Goal: Information Seeking & Learning: Learn about a topic

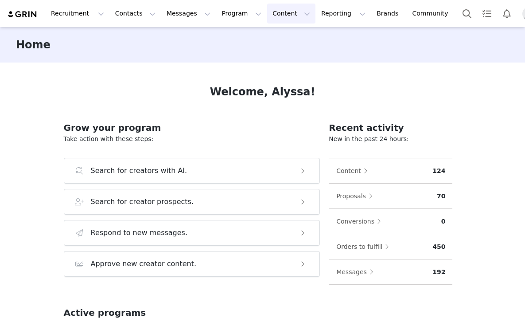
click at [271, 15] on button "Content Content" at bounding box center [291, 14] width 48 height 20
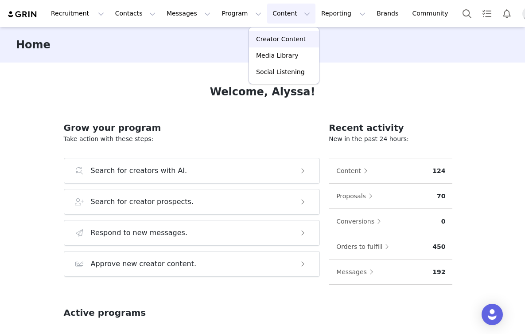
click at [280, 42] on p "Creator Content" at bounding box center [281, 39] width 50 height 9
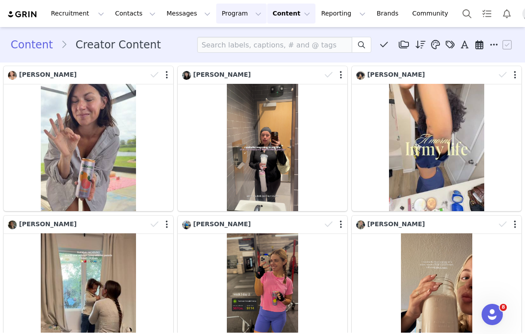
click at [225, 18] on button "Program Program" at bounding box center [241, 14] width 51 height 20
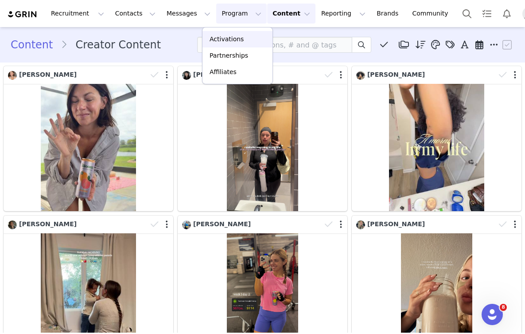
click at [229, 42] on p "Activations" at bounding box center [227, 39] width 34 height 9
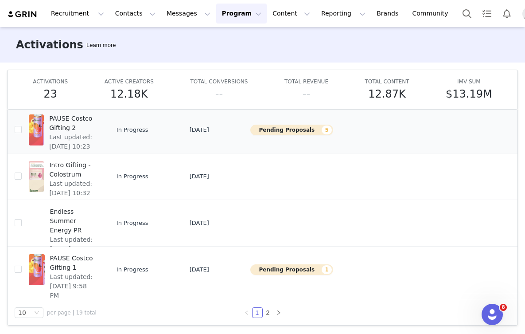
scroll to position [47, 0]
click at [268, 316] on link "2" at bounding box center [268, 313] width 10 height 10
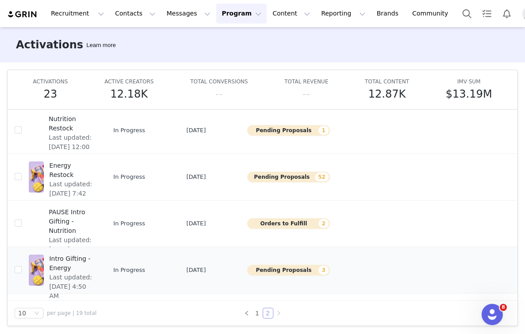
scroll to position [246, 1]
click at [44, 266] on div "Intro Gifting - Energy Last updated: Jun 17, 2025 4:50 AM" at bounding box center [72, 269] width 56 height 35
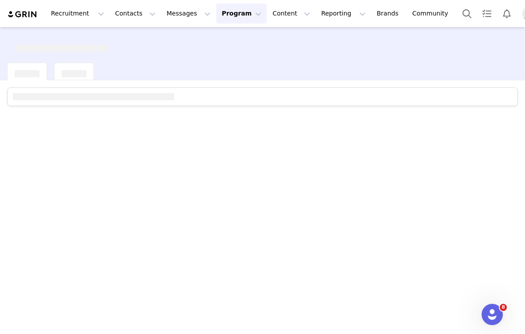
click at [220, 15] on button "Program Program" at bounding box center [241, 14] width 51 height 20
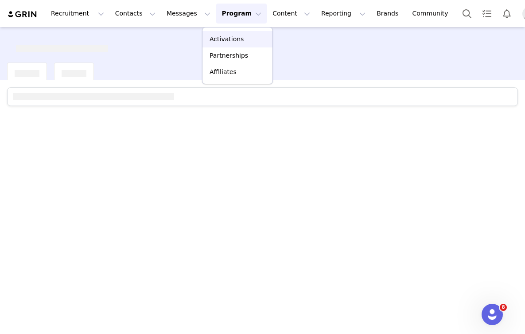
click at [232, 40] on p "Activations" at bounding box center [227, 39] width 34 height 9
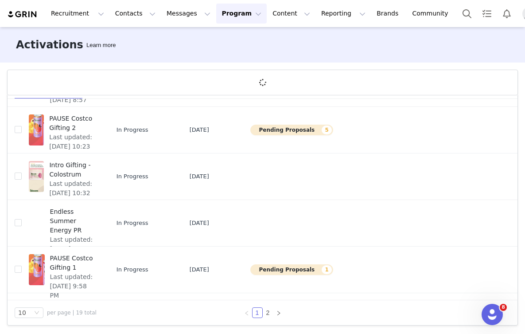
scroll to position [33, 0]
click at [268, 316] on link "2" at bounding box center [268, 313] width 10 height 10
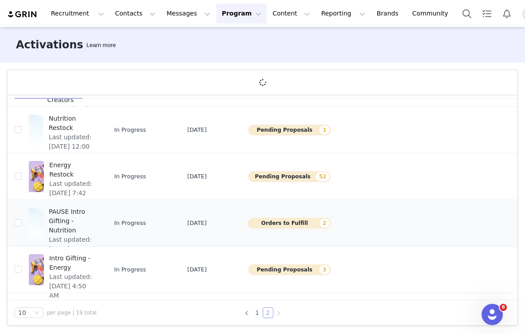
scroll to position [246, 0]
click at [35, 172] on div at bounding box center [36, 176] width 15 height 31
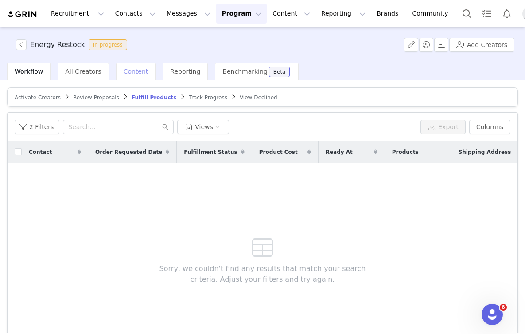
click at [136, 74] on span "Content" at bounding box center [136, 71] width 25 height 7
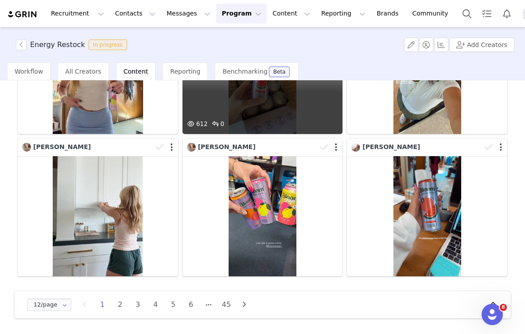
scroll to position [427, 0]
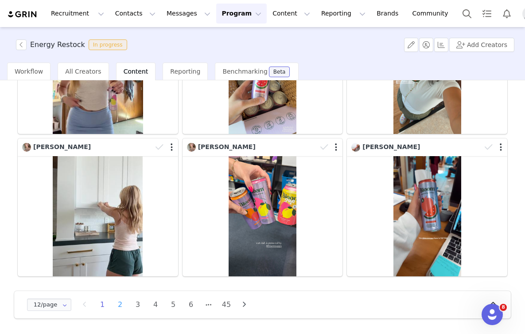
click at [119, 306] on li "2" at bounding box center [119, 304] width 13 height 12
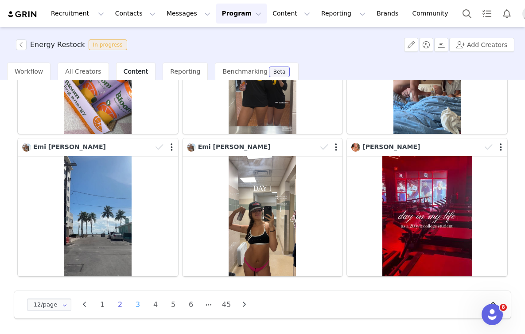
click at [138, 307] on li "3" at bounding box center [137, 304] width 13 height 12
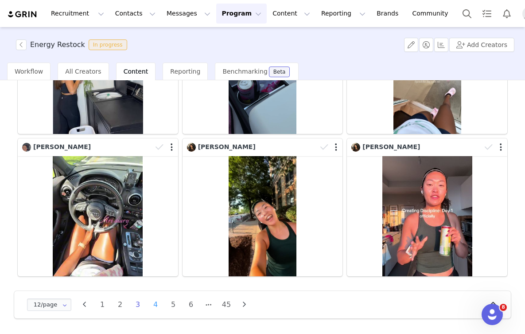
click at [156, 307] on li "4" at bounding box center [155, 304] width 13 height 12
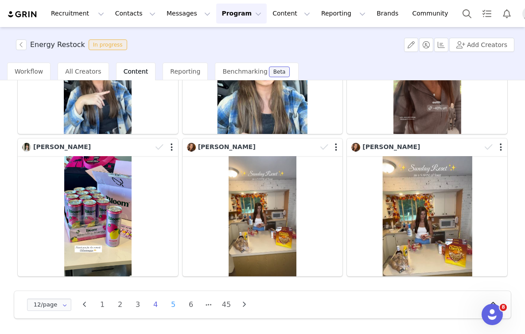
click at [172, 304] on li "5" at bounding box center [173, 304] width 13 height 12
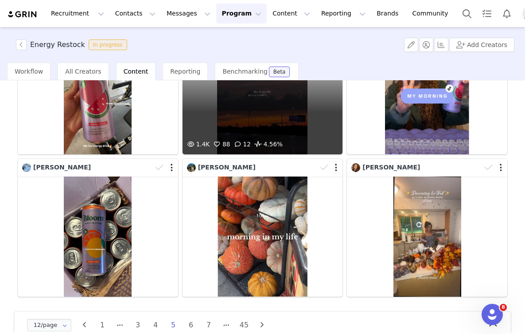
scroll to position [406, 0]
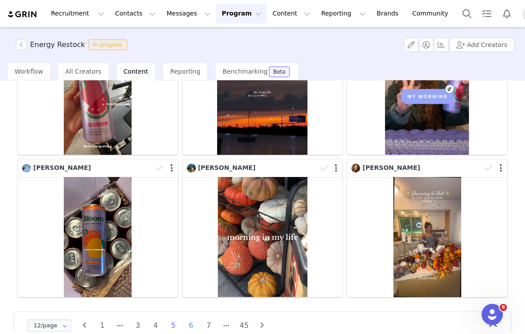
click at [187, 325] on li "6" at bounding box center [190, 325] width 13 height 12
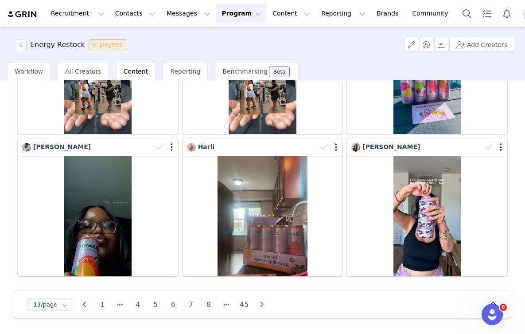
scroll to position [427, 0]
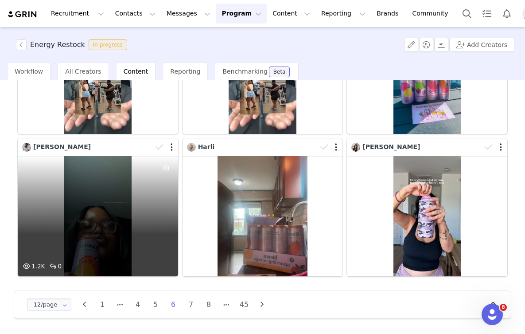
click at [134, 238] on div "1.2K 0" at bounding box center [98, 216] width 160 height 120
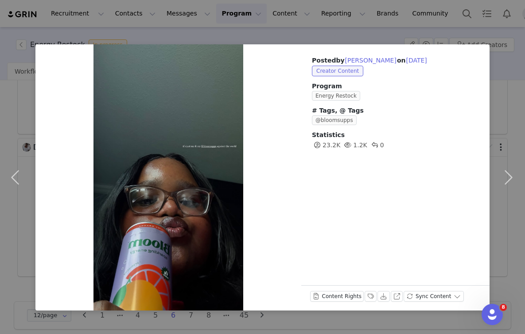
click at [320, 24] on div "Posted by [PERSON_NAME] on [DATE] Creator Content Program Energy Restock # Tags…" at bounding box center [262, 167] width 525 height 334
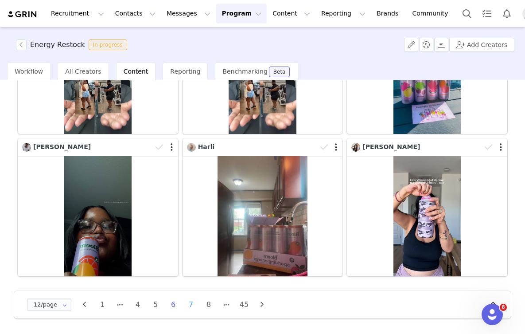
click at [190, 309] on li "7" at bounding box center [190, 304] width 13 height 12
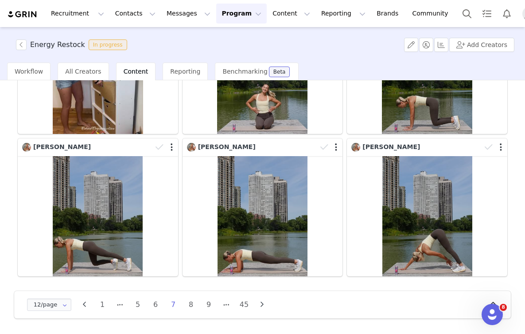
click at [199, 307] on ul "1 5 6 7 8 9 45" at bounding box center [173, 304] width 160 height 12
click at [192, 307] on li "8" at bounding box center [190, 304] width 13 height 12
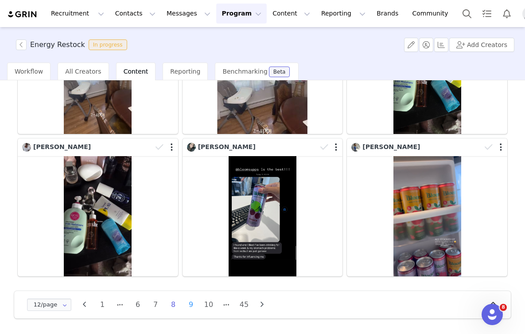
click at [190, 308] on li "9" at bounding box center [190, 304] width 13 height 12
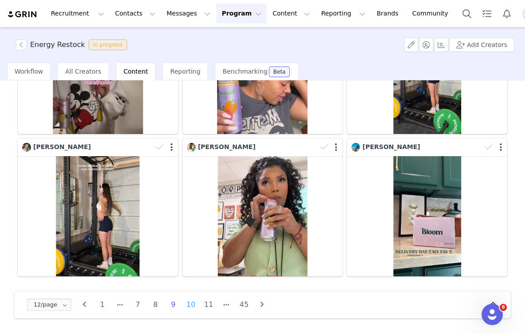
click at [194, 305] on li "10" at bounding box center [190, 304] width 13 height 12
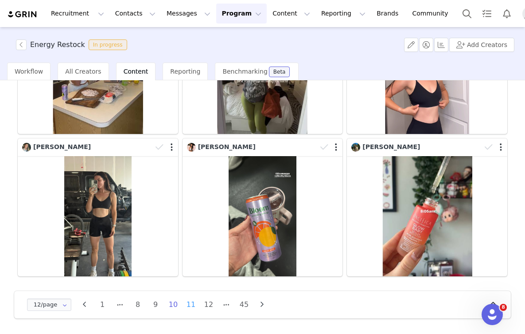
click at [187, 308] on li "11" at bounding box center [190, 304] width 13 height 12
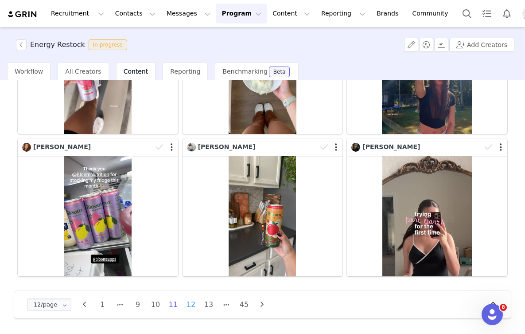
click at [191, 308] on li "12" at bounding box center [190, 304] width 13 height 12
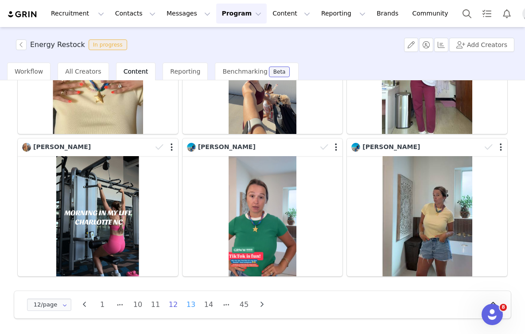
click at [191, 307] on li "13" at bounding box center [190, 304] width 13 height 12
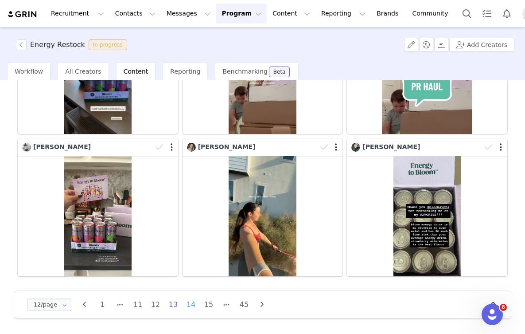
click at [191, 308] on li "14" at bounding box center [190, 304] width 13 height 12
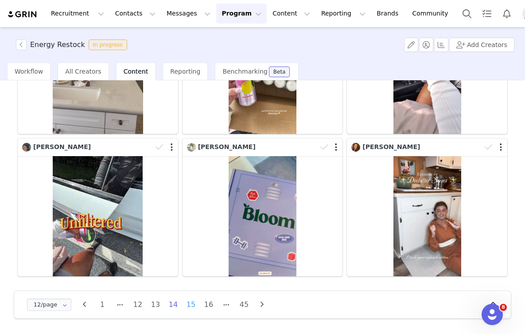
click at [195, 300] on li "15" at bounding box center [190, 304] width 13 height 12
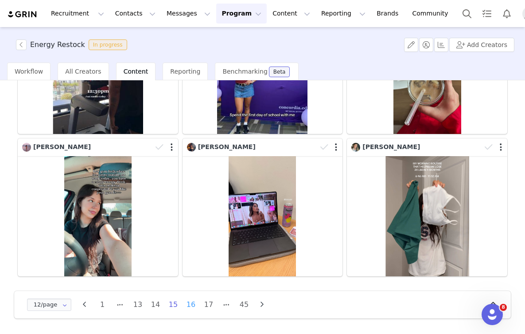
click at [193, 302] on li "16" at bounding box center [190, 304] width 13 height 12
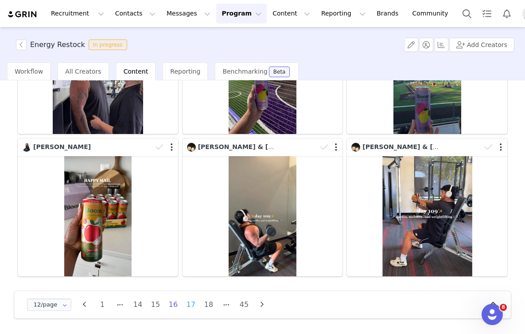
click at [196, 305] on li "17" at bounding box center [190, 304] width 13 height 12
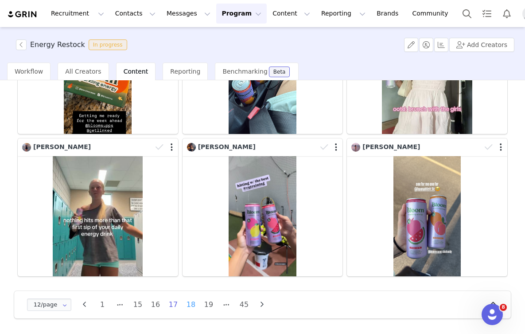
click at [191, 300] on li "18" at bounding box center [190, 304] width 13 height 12
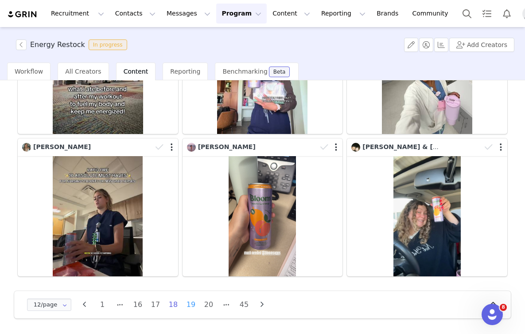
click at [191, 307] on li "19" at bounding box center [190, 304] width 13 height 12
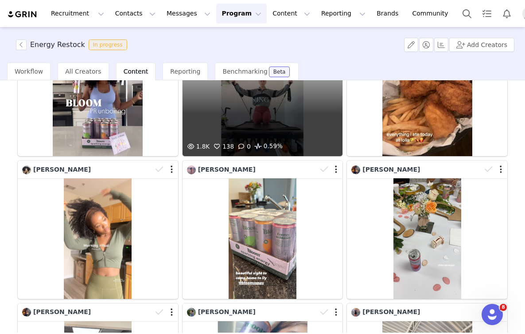
scroll to position [262, 0]
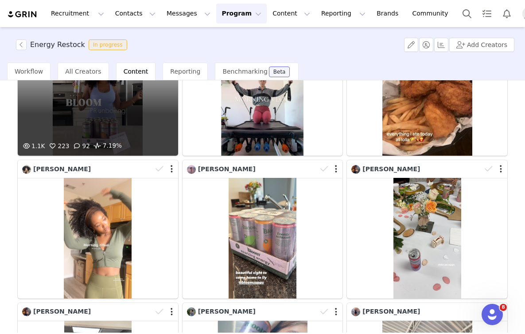
click at [111, 124] on div "1.1K 223 92 7.19%" at bounding box center [98, 95] width 160 height 120
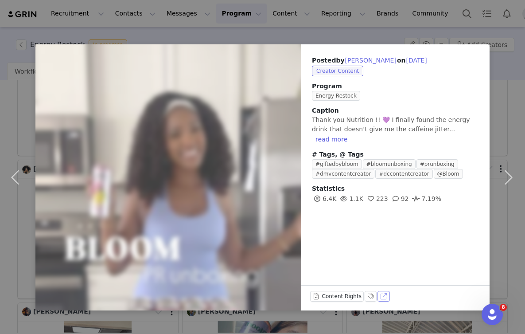
click at [380, 298] on button "View on TikTok" at bounding box center [384, 296] width 12 height 11
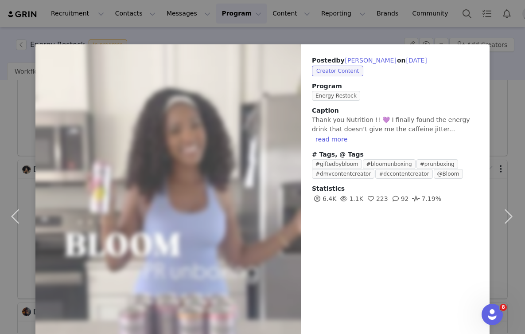
click at [416, 19] on div "Posted by [PERSON_NAME] on [DATE] Creator Content Program Energy Restock Captio…" at bounding box center [262, 167] width 525 height 334
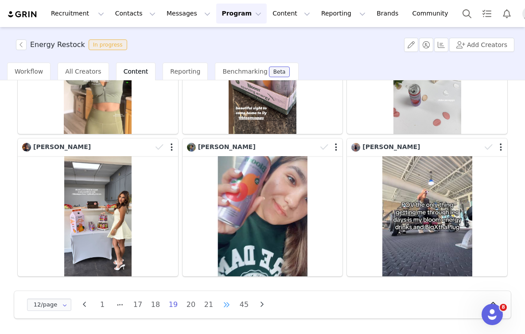
scroll to position [427, 0]
click at [194, 304] on li "20" at bounding box center [190, 304] width 13 height 12
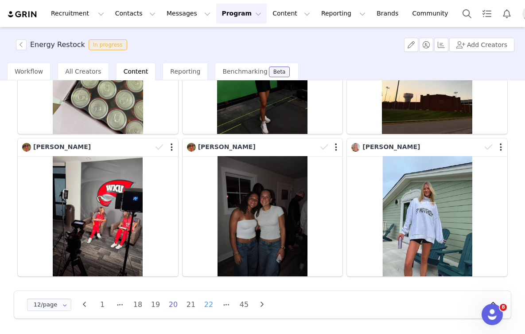
click at [206, 306] on li "22" at bounding box center [208, 304] width 13 height 12
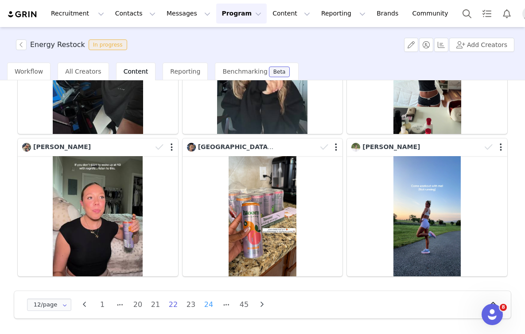
click at [211, 304] on li "24" at bounding box center [208, 304] width 13 height 12
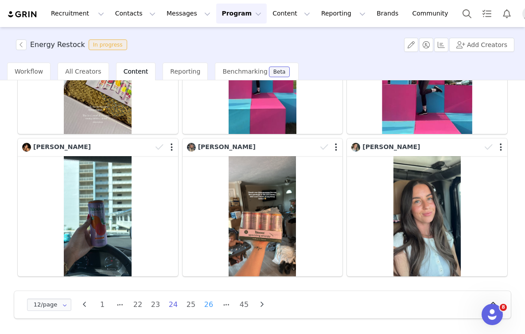
click at [206, 309] on li "26" at bounding box center [208, 304] width 13 height 12
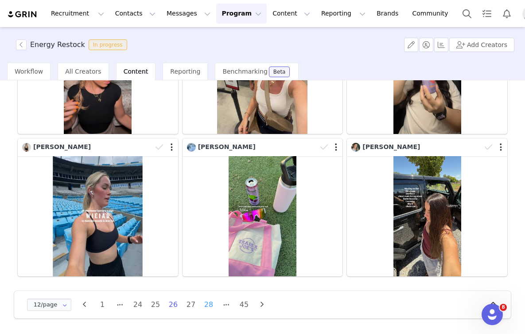
click at [213, 304] on li "28" at bounding box center [208, 304] width 13 height 12
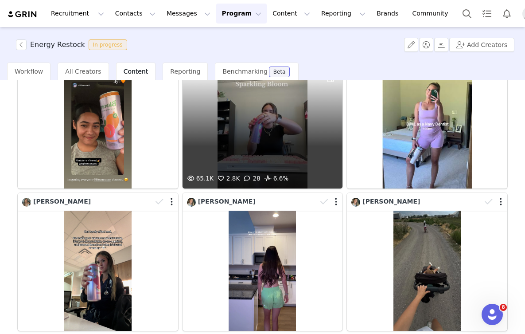
scroll to position [84, 0]
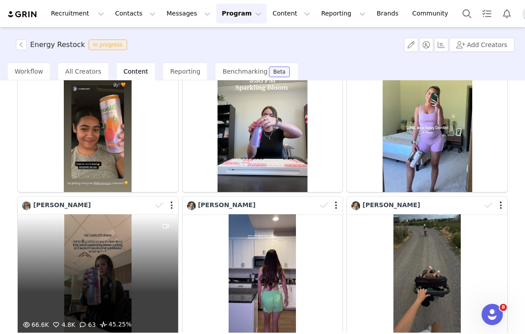
click at [94, 290] on div "66.6K 4.8K 63 45.25%" at bounding box center [98, 274] width 160 height 120
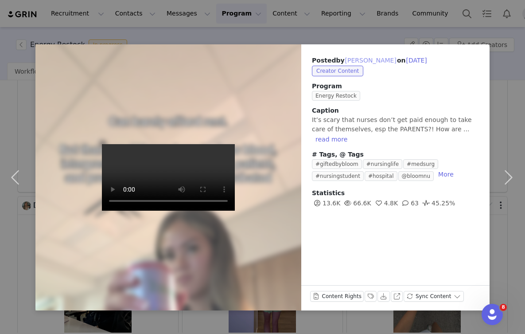
click at [365, 62] on button "[PERSON_NAME]" at bounding box center [371, 60] width 52 height 11
type input "[PERSON_NAME]"
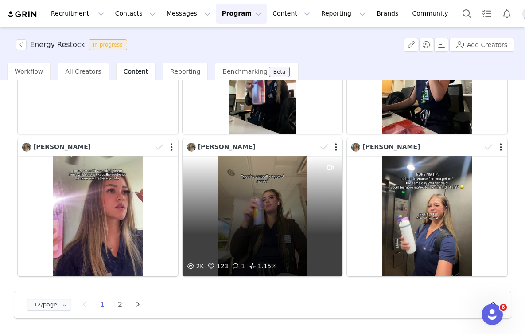
scroll to position [427, 0]
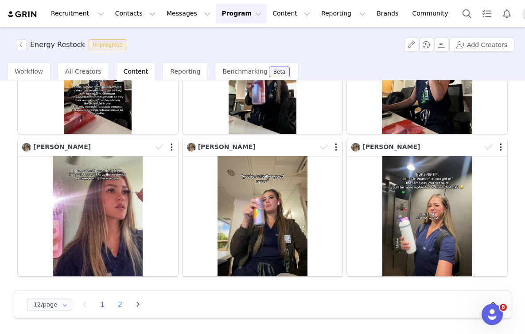
click at [120, 307] on li "2" at bounding box center [119, 304] width 13 height 12
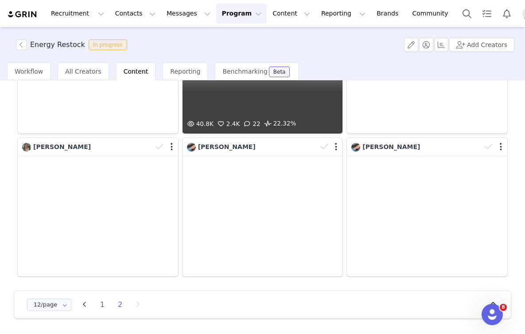
scroll to position [284, 0]
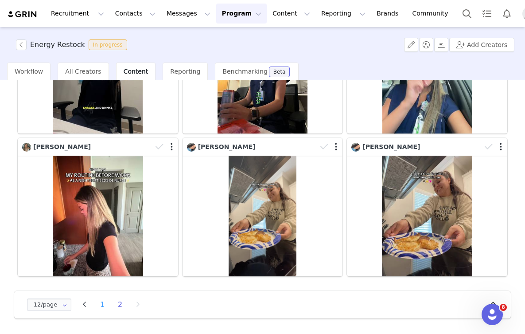
click at [101, 305] on li "1" at bounding box center [102, 304] width 13 height 12
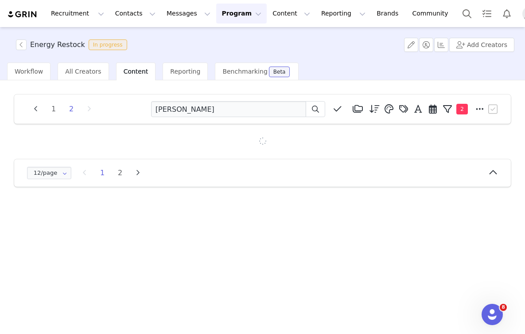
scroll to position [0, 0]
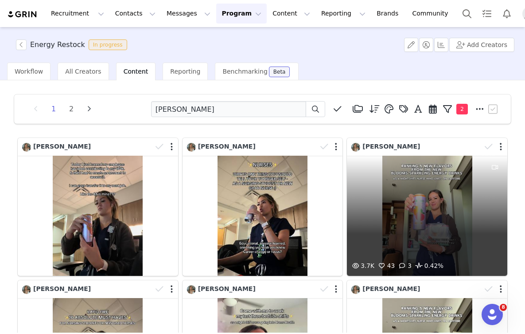
click at [396, 195] on div "3.7K 43 3 0.42%" at bounding box center [427, 216] width 160 height 120
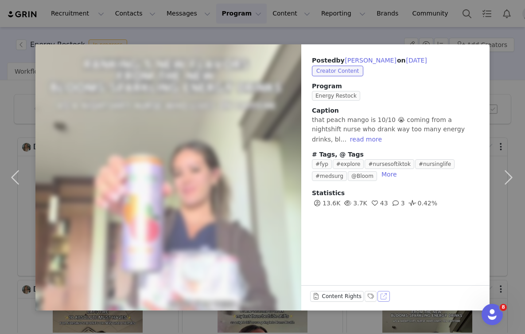
click at [378, 296] on button "View on TikTok" at bounding box center [384, 296] width 12 height 11
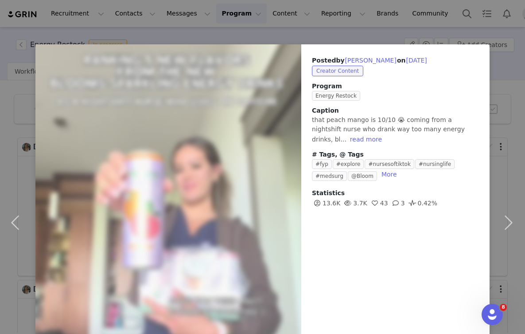
click at [437, 33] on div "Posted by [PERSON_NAME] on [DATE] Creator Content Program Energy Restock Captio…" at bounding box center [262, 167] width 525 height 334
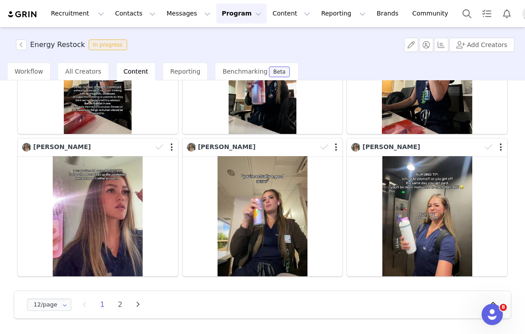
scroll to position [427, 0]
click at [217, 9] on button "Program Program" at bounding box center [241, 14] width 51 height 20
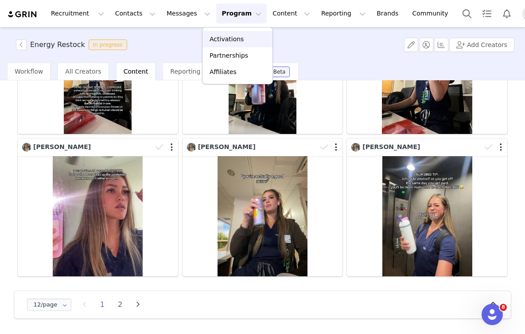
click at [236, 40] on p "Activations" at bounding box center [227, 39] width 34 height 9
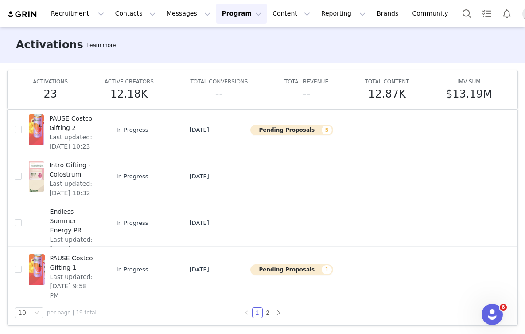
scroll to position [47, 0]
click at [267, 314] on link "2" at bounding box center [268, 313] width 10 height 10
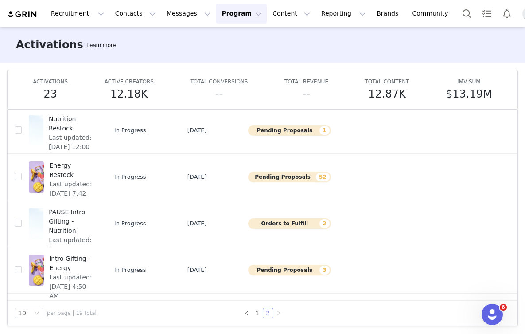
scroll to position [246, 0]
click at [39, 274] on div at bounding box center [36, 269] width 15 height 31
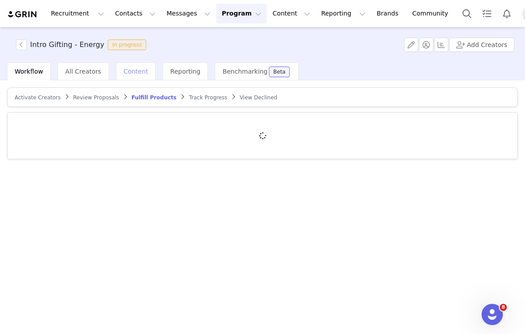
click at [136, 73] on span "Content" at bounding box center [136, 71] width 25 height 7
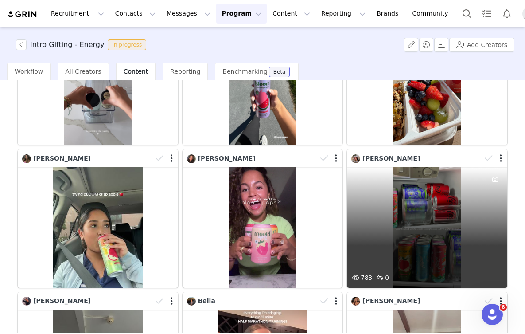
scroll to position [427, 0]
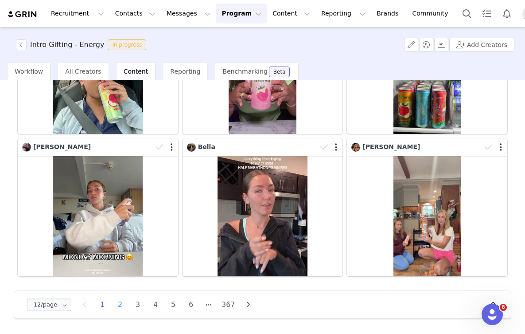
click at [121, 306] on li "2" at bounding box center [119, 304] width 13 height 12
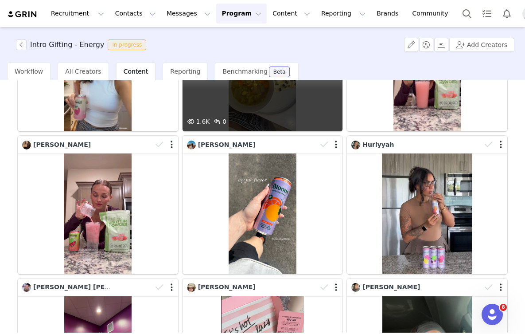
scroll to position [344, 0]
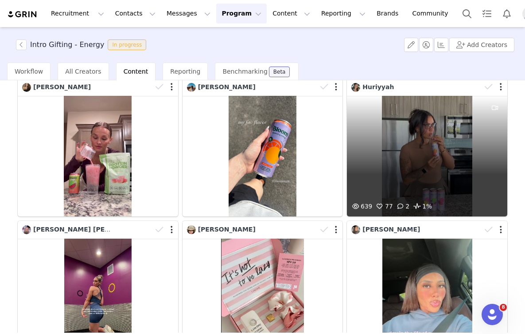
click at [451, 142] on div "639 77 2 1%" at bounding box center [427, 156] width 160 height 120
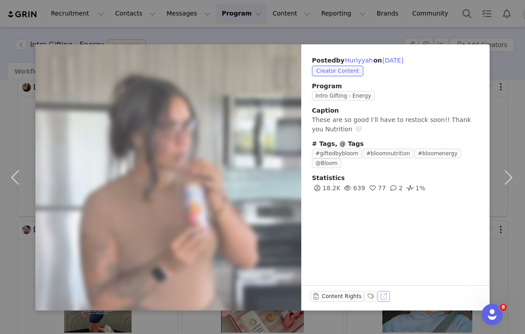
click at [382, 295] on button "View on TikTok" at bounding box center [384, 296] width 12 height 11
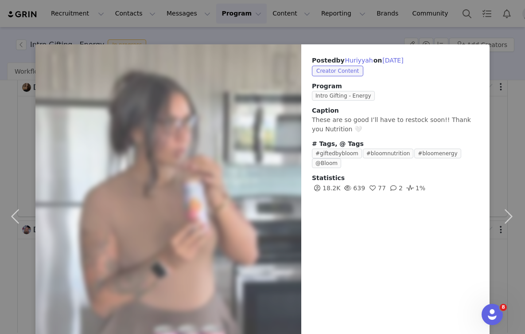
click at [329, 35] on div "Posted by [PERSON_NAME] on [DATE] Creator Content Program Intro Gifting - Energ…" at bounding box center [262, 167] width 525 height 334
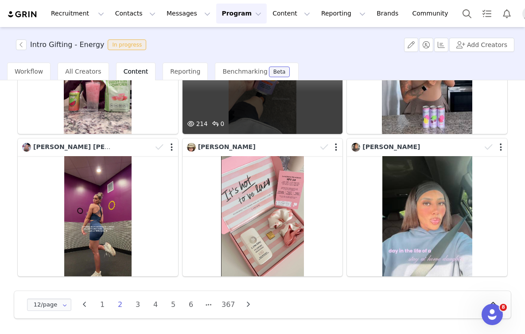
scroll to position [427, 0]
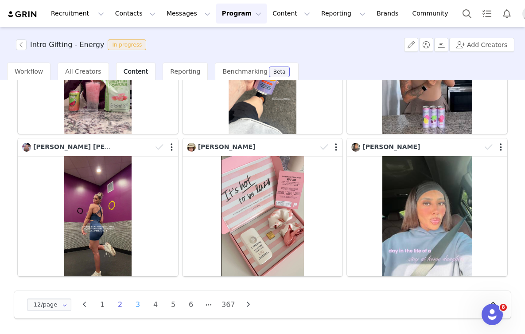
click at [141, 305] on li "3" at bounding box center [137, 304] width 13 height 12
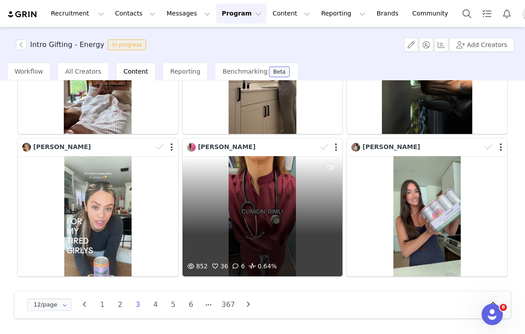
click at [286, 214] on div "852 36 6 0.64%" at bounding box center [263, 216] width 160 height 120
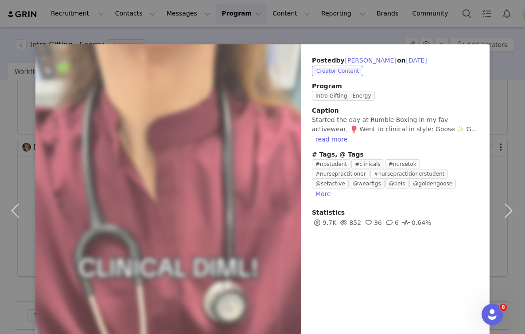
click at [379, 299] on div "Posted by [PERSON_NAME] on [DATE] Creator Content Program Intro Gifting - Energ…" at bounding box center [395, 210] width 188 height 332
click at [255, 33] on div "Posted by [PERSON_NAME] on [DATE] Creator Content Program Intro Gifting - Energ…" at bounding box center [262, 167] width 525 height 334
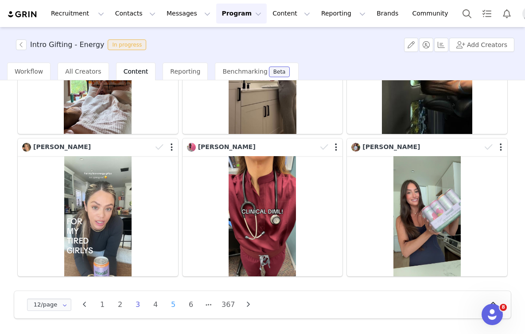
click at [171, 306] on li "5" at bounding box center [173, 304] width 13 height 12
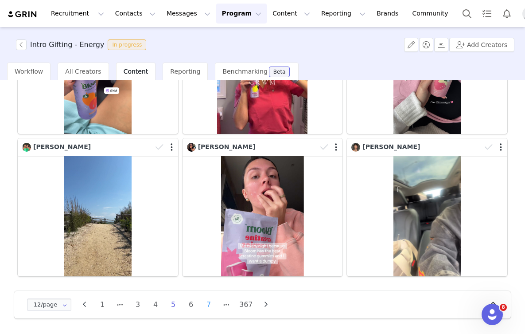
click at [209, 308] on li "7" at bounding box center [208, 304] width 13 height 12
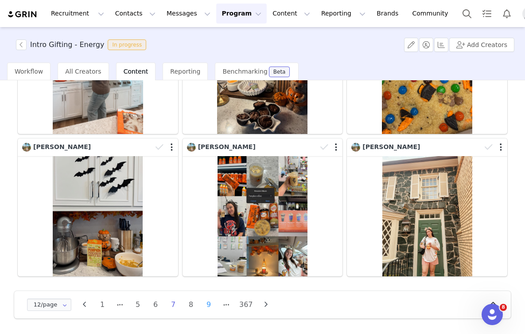
click at [209, 305] on li "9" at bounding box center [208, 304] width 13 height 12
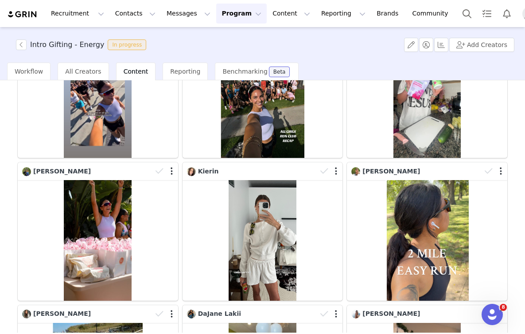
scroll to position [421, 0]
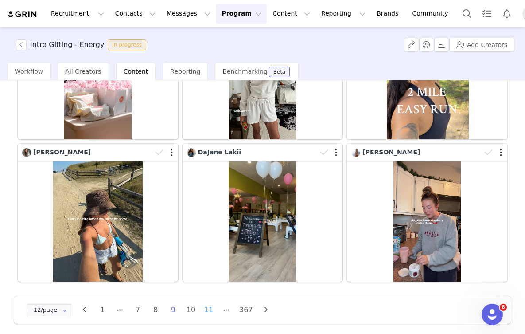
click at [211, 306] on li "11" at bounding box center [208, 310] width 13 height 12
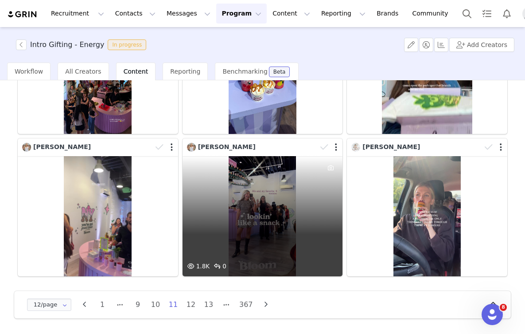
scroll to position [427, 0]
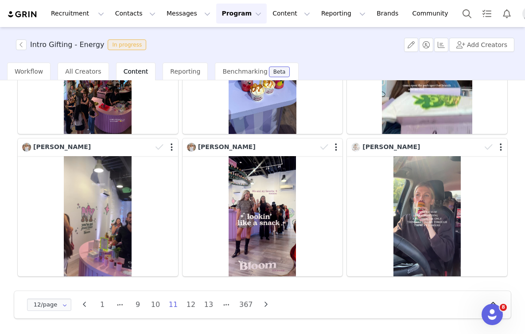
click at [198, 306] on ul "1 9 10 11 12 13 367" at bounding box center [175, 304] width 164 height 12
click at [194, 306] on li "12" at bounding box center [190, 304] width 13 height 12
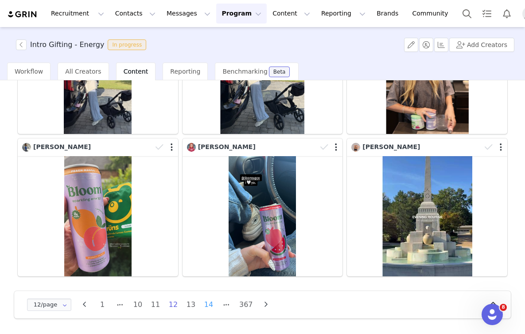
click at [207, 306] on li "14" at bounding box center [208, 304] width 13 height 12
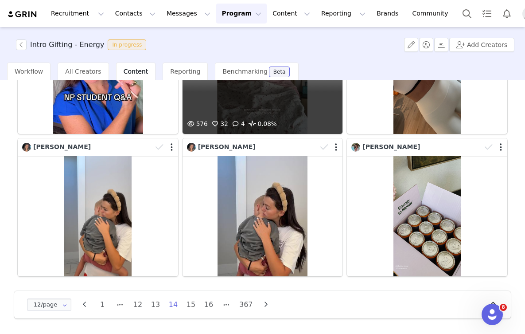
scroll to position [20, 0]
